Goal: Transaction & Acquisition: Purchase product/service

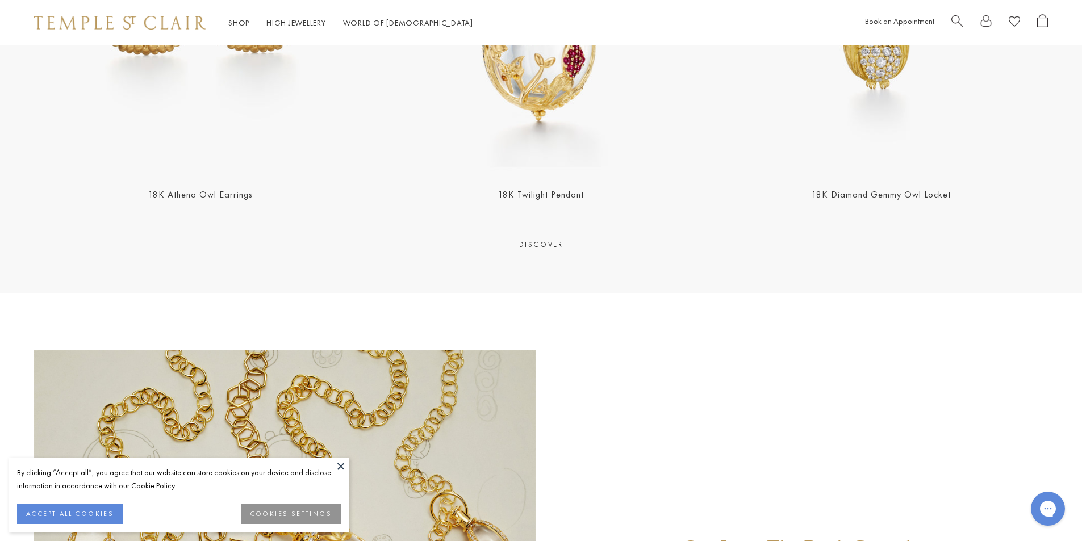
scroll to position [1648, 0]
click at [340, 464] on button at bounding box center [340, 466] width 17 height 17
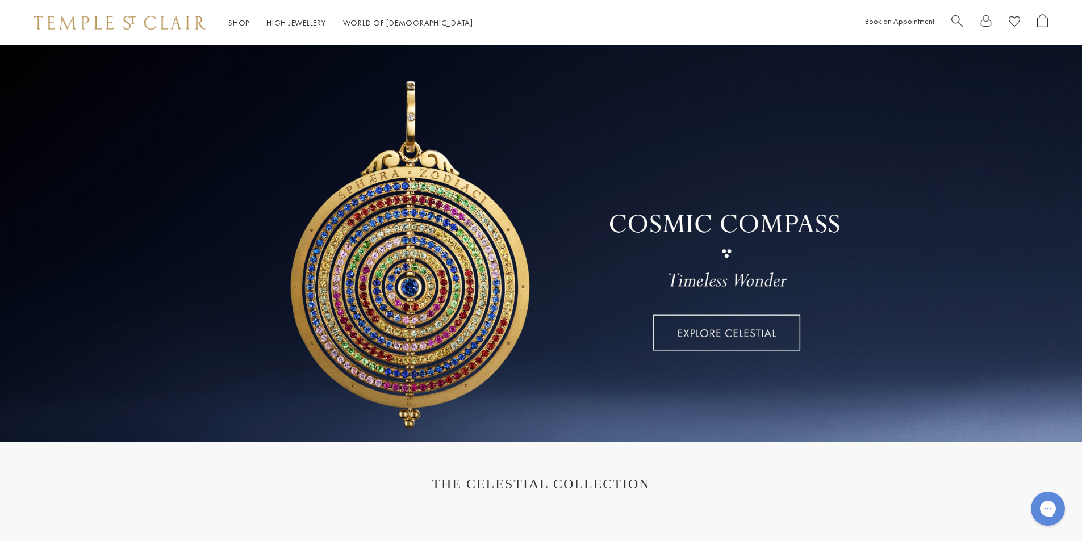
scroll to position [0, 0]
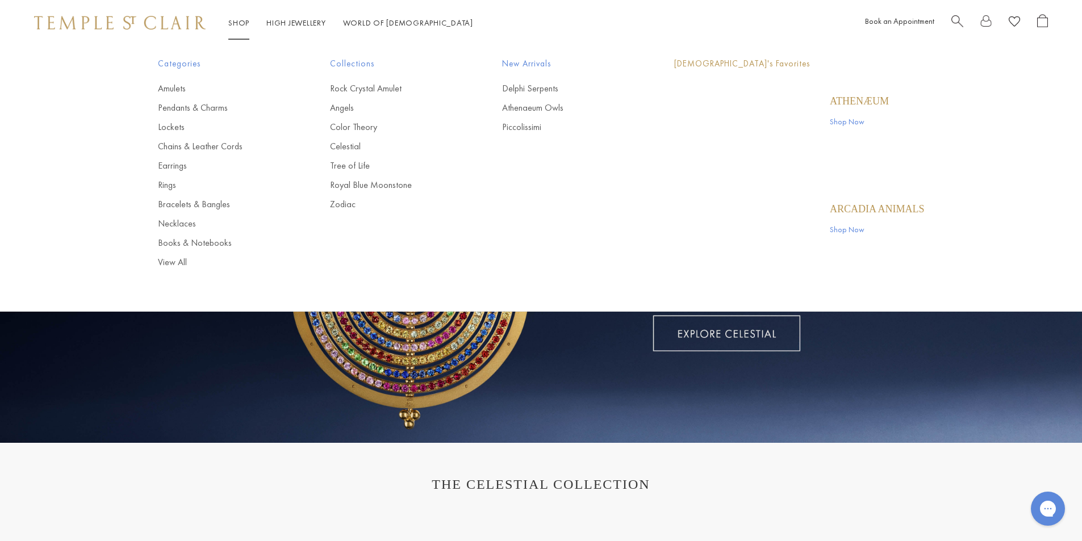
click at [235, 22] on link "Shop Shop" at bounding box center [238, 23] width 21 height 10
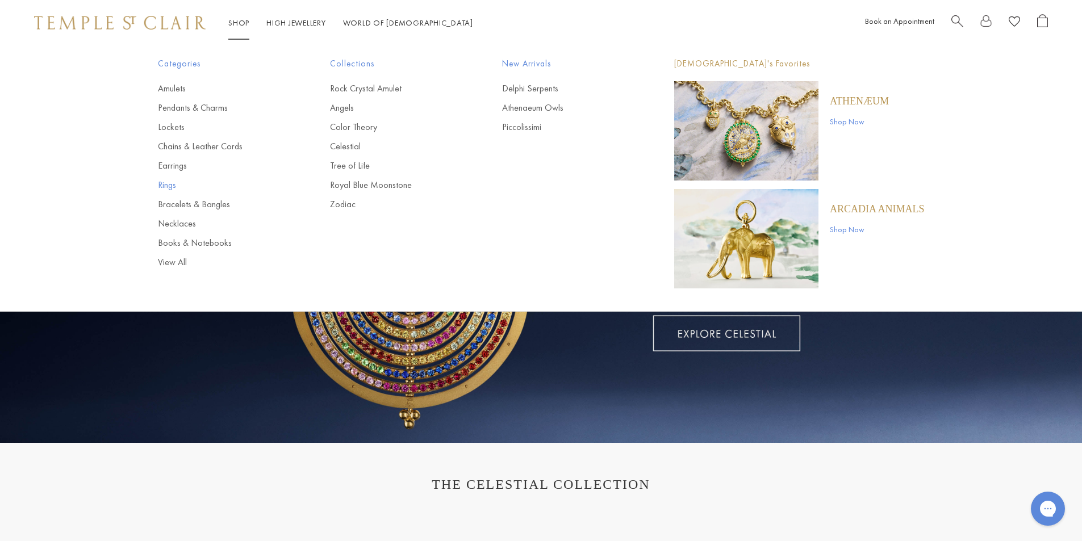
click at [174, 189] on link "Rings" at bounding box center [221, 185] width 127 height 13
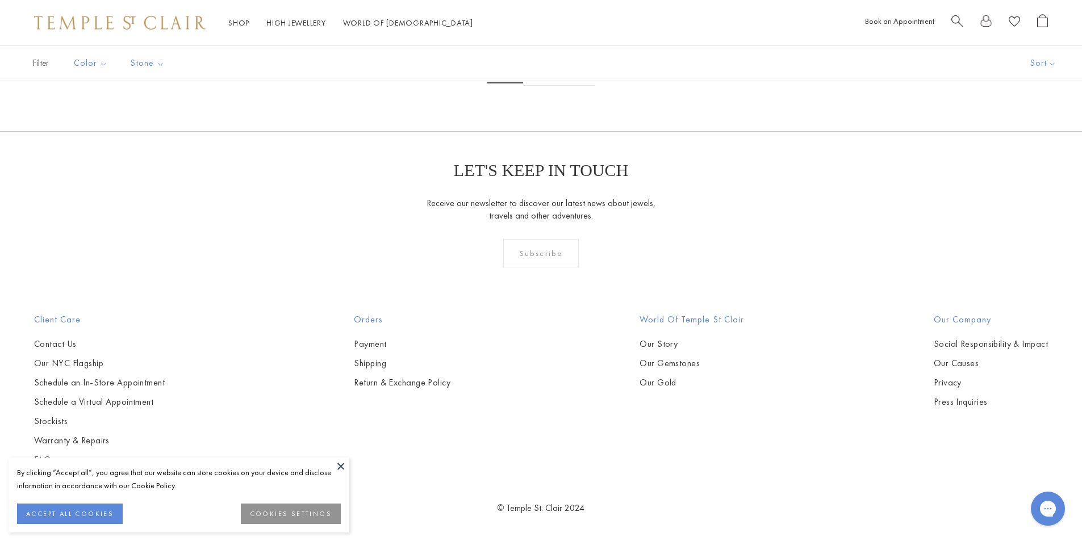
scroll to position [5739, 0]
click at [344, 467] on button at bounding box center [340, 466] width 17 height 17
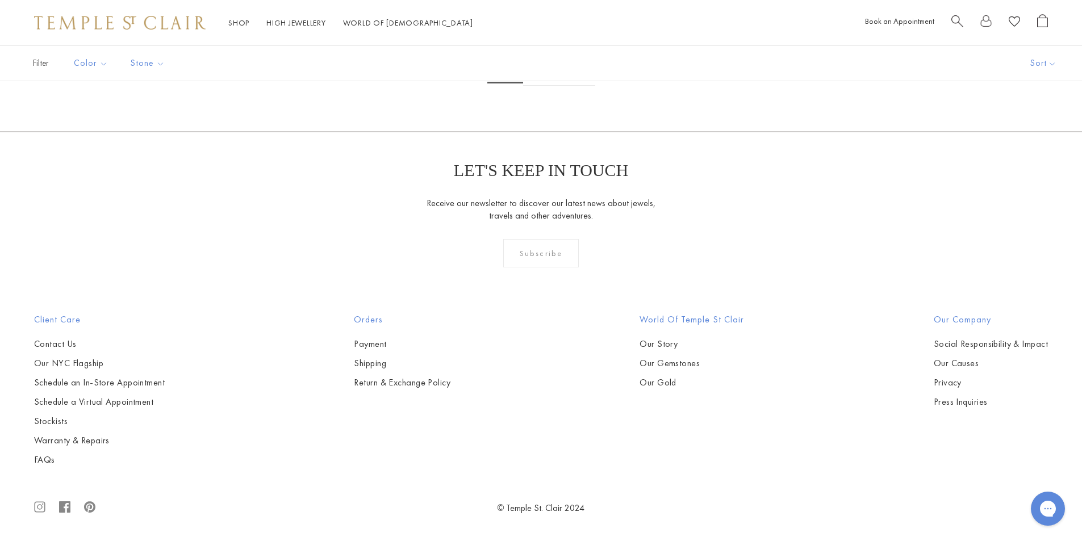
scroll to position [4602, 0]
